Goal: Check status: Check status

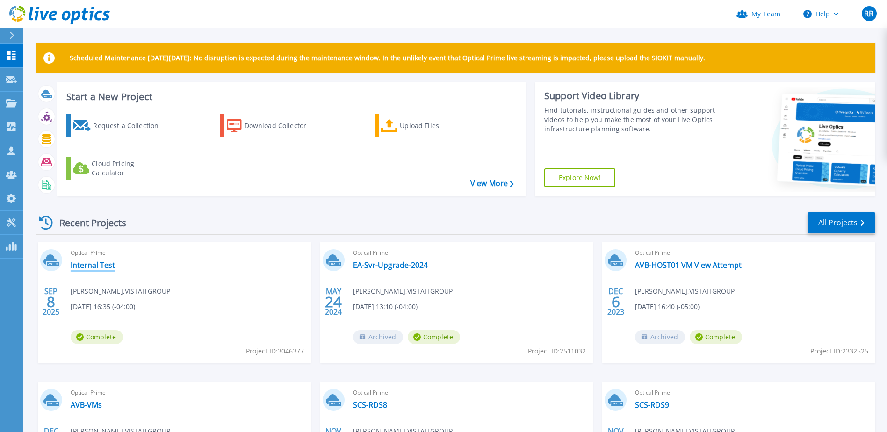
click at [103, 265] on link "Internal Test" at bounding box center [93, 265] width 44 height 9
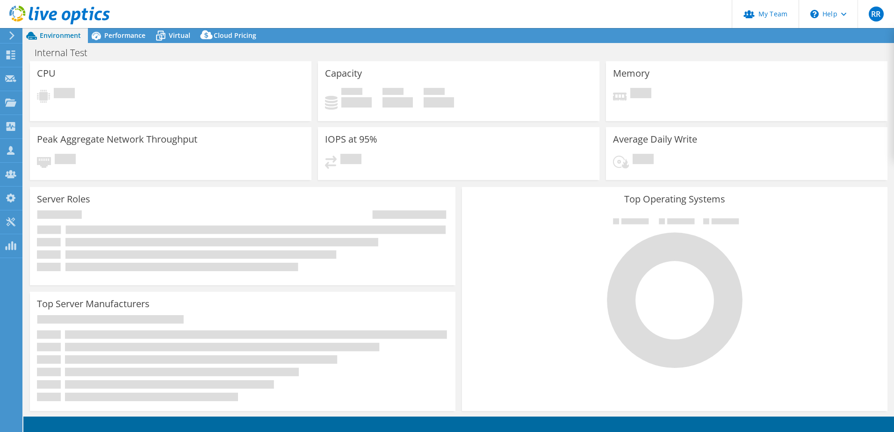
select select "USD"
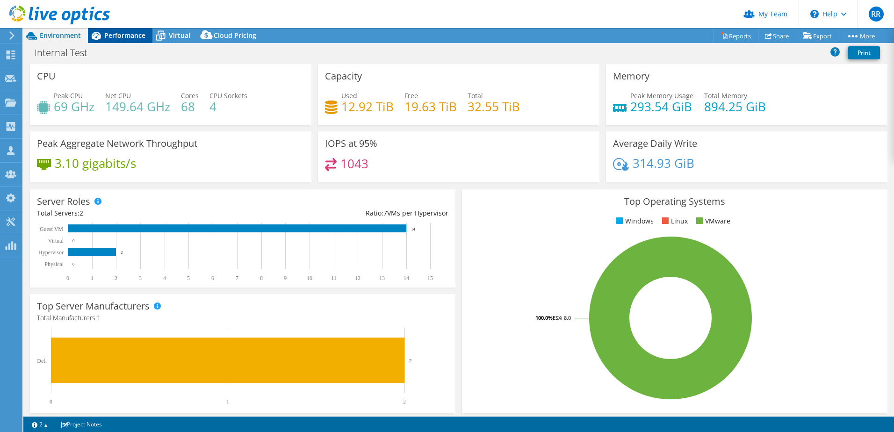
click at [127, 36] on span "Performance" at bounding box center [124, 35] width 41 height 9
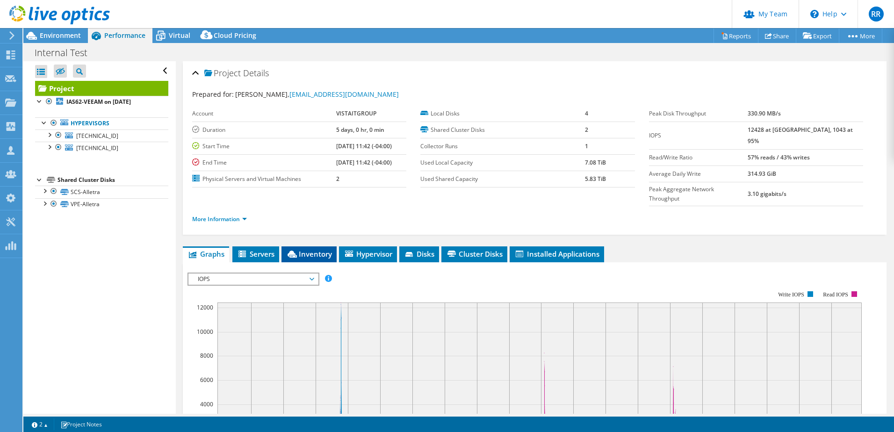
click at [316, 249] on span "Inventory" at bounding box center [309, 253] width 46 height 9
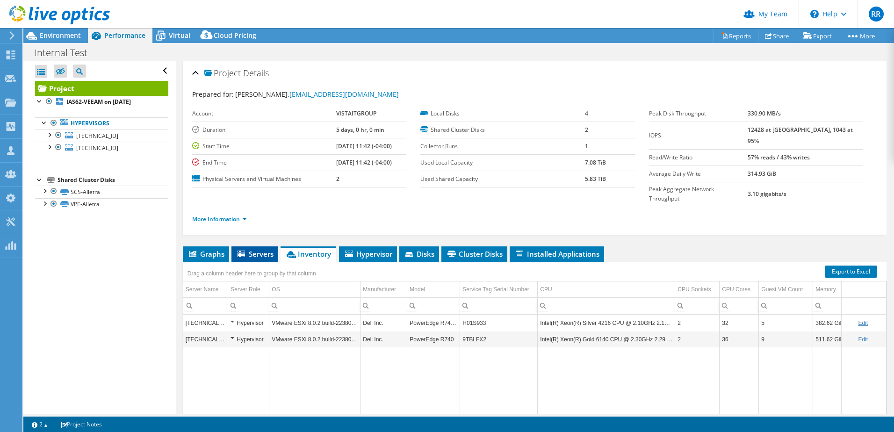
click at [250, 249] on span "Servers" at bounding box center [254, 253] width 37 height 9
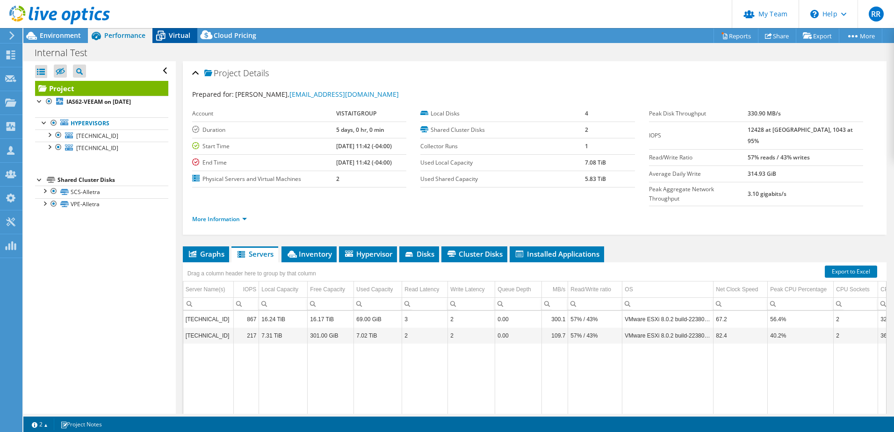
click at [181, 34] on span "Virtual" at bounding box center [180, 35] width 22 height 9
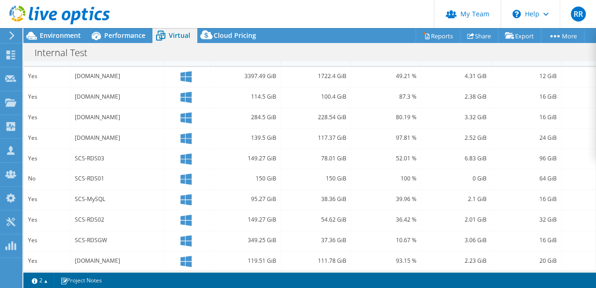
scroll to position [238, 0]
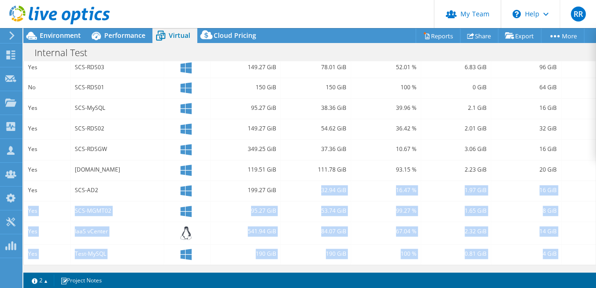
drag, startPoint x: 277, startPoint y: 269, endPoint x: 320, endPoint y: 272, distance: 43.6
click at [320, 272] on div "This project has been archived. No changes can be made, and graphs and summary …" at bounding box center [309, 158] width 573 height 260
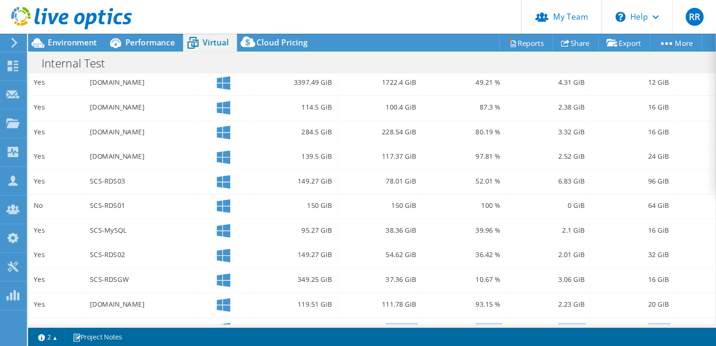
scroll to position [226, 0]
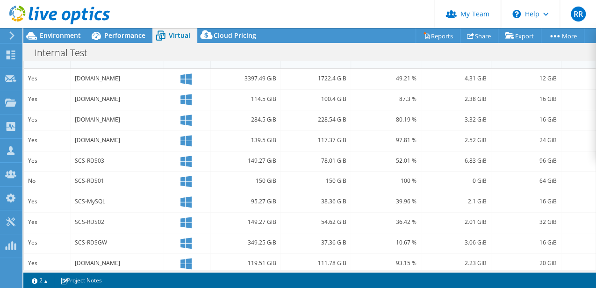
click at [307, 157] on div "78.01 GiB" at bounding box center [315, 161] width 61 height 10
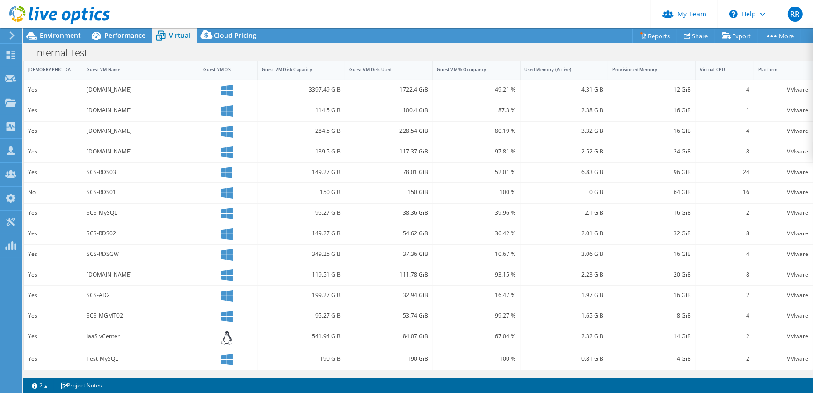
scroll to position [213, 0]
drag, startPoint x: 669, startPoint y: 173, endPoint x: 748, endPoint y: 171, distance: 78.6
click at [748, 171] on div "Yes SCS-RDS03 149.27 GiB 78.01 GiB 52.01 % 6.83 GiB 96 GiB 24 VMware" at bounding box center [418, 175] width 789 height 20
drag, startPoint x: 748, startPoint y: 171, endPoint x: 709, endPoint y: 179, distance: 40.0
click at [709, 179] on div "24" at bounding box center [725, 175] width 58 height 20
